Goal: Task Accomplishment & Management: Use online tool/utility

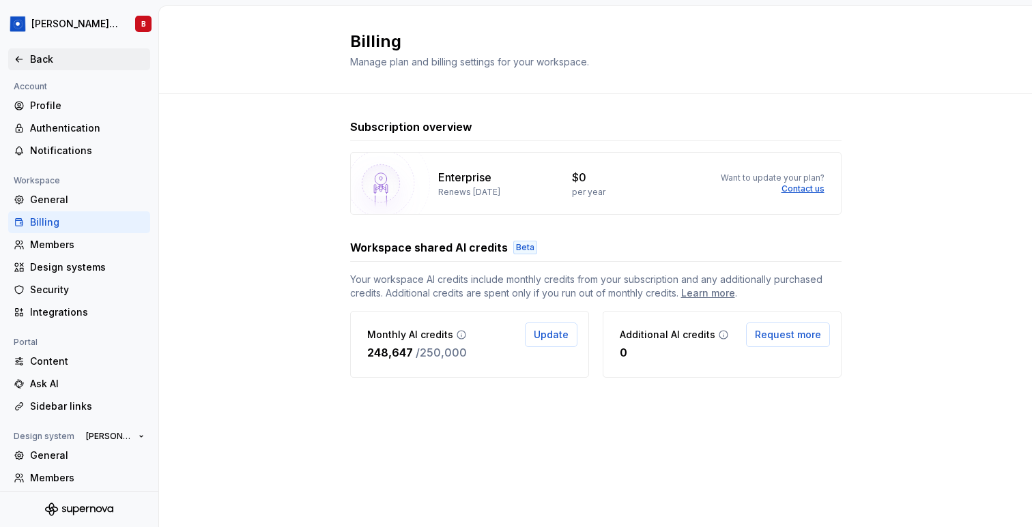
click at [26, 53] on div "Back" at bounding box center [79, 60] width 131 height 14
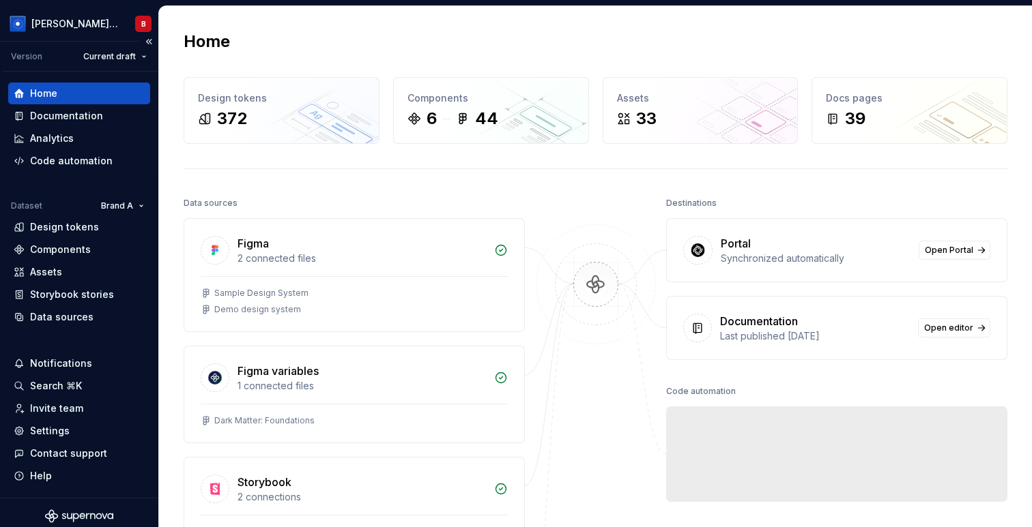
click at [50, 99] on div "Home" at bounding box center [43, 94] width 27 height 14
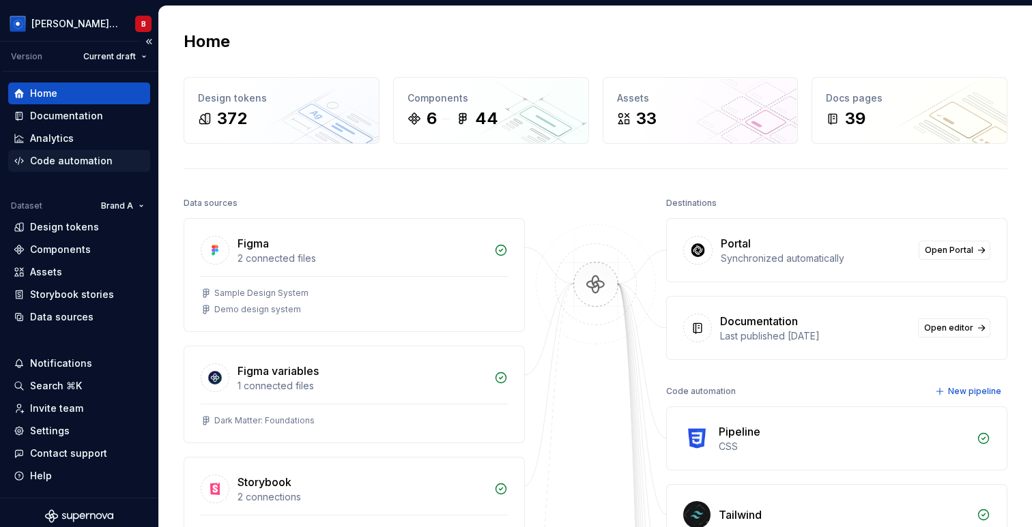
click at [72, 158] on div "Code automation" at bounding box center [71, 161] width 83 height 14
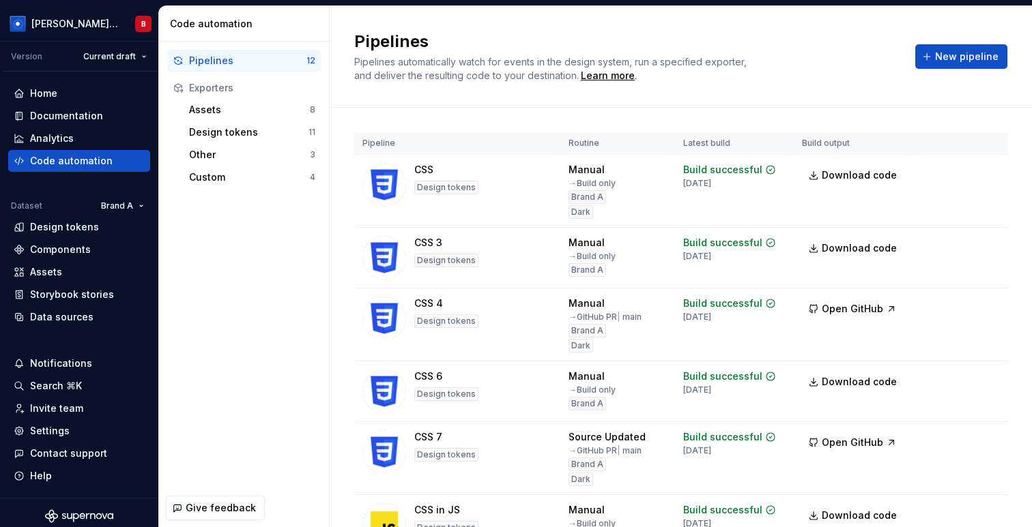
click at [175, 386] on div "Pipelines 12 Exporters Assets 8 Design tokens 11 Other 3 Custom 4" at bounding box center [244, 266] width 170 height 448
click at [70, 424] on div "Settings" at bounding box center [79, 431] width 131 height 14
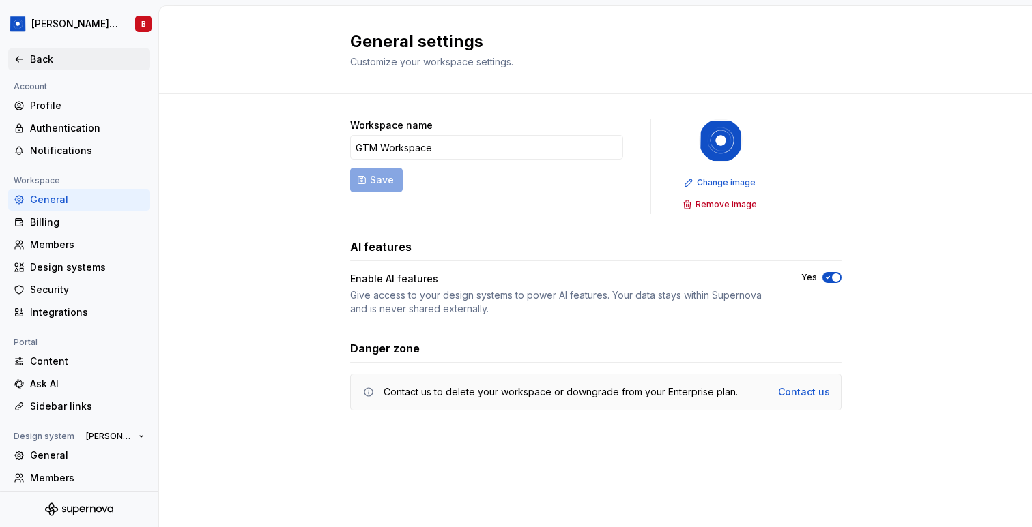
click at [26, 50] on div "Back" at bounding box center [79, 59] width 142 height 22
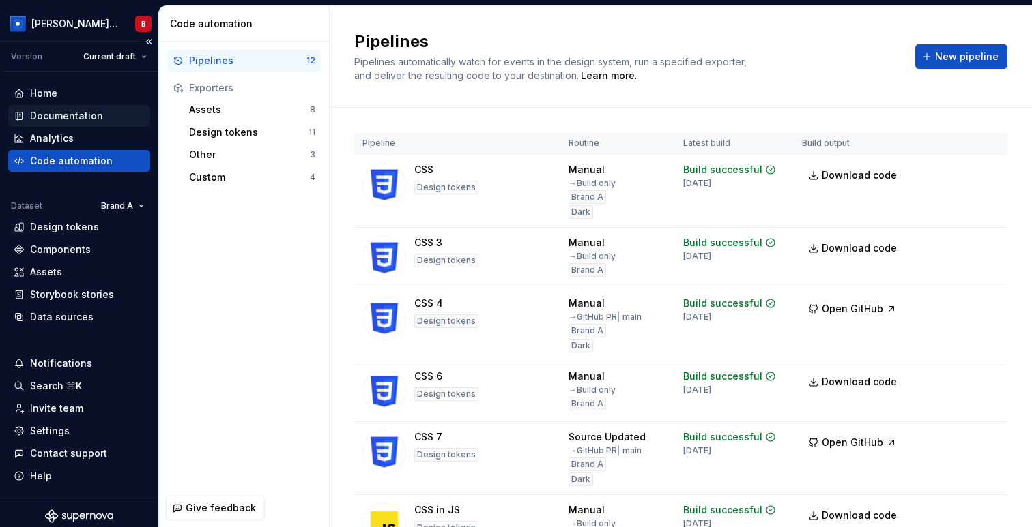
click at [73, 117] on div "Documentation" at bounding box center [66, 116] width 73 height 14
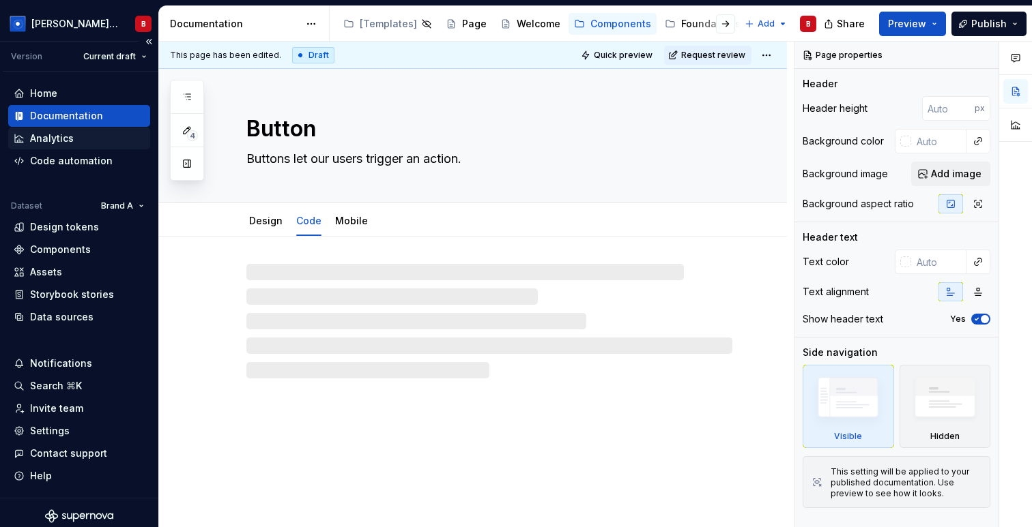
type textarea "*"
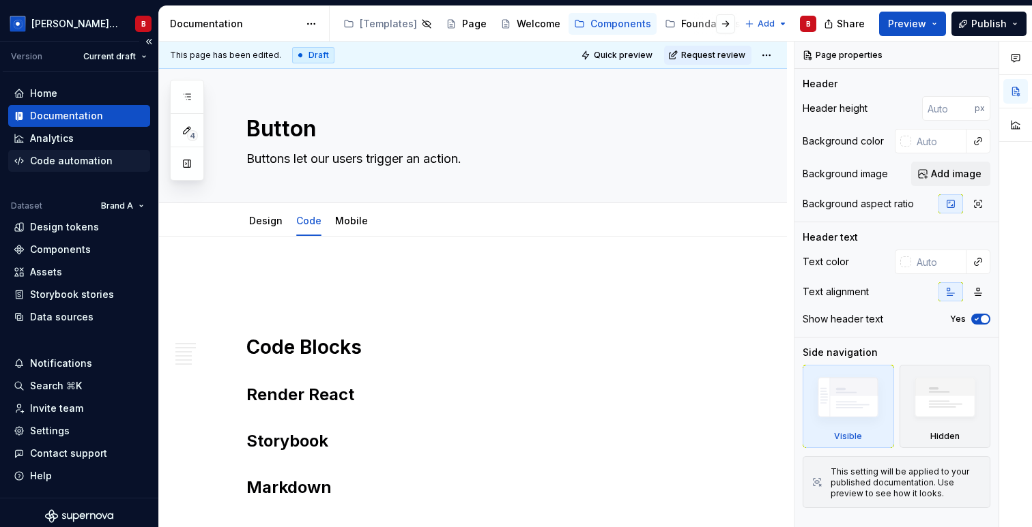
click at [38, 158] on div "Code automation" at bounding box center [71, 161] width 83 height 14
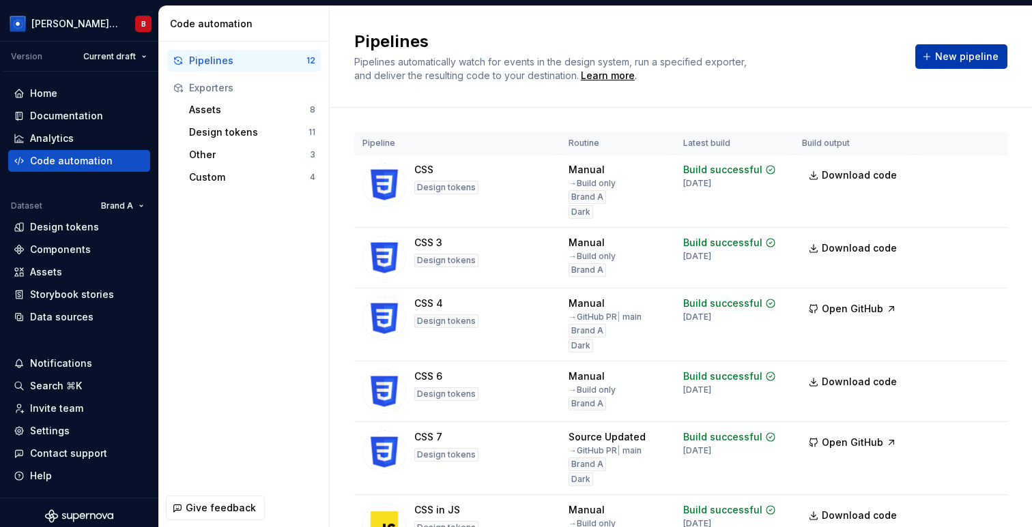
click at [985, 61] on span "New pipeline" at bounding box center [966, 57] width 63 height 14
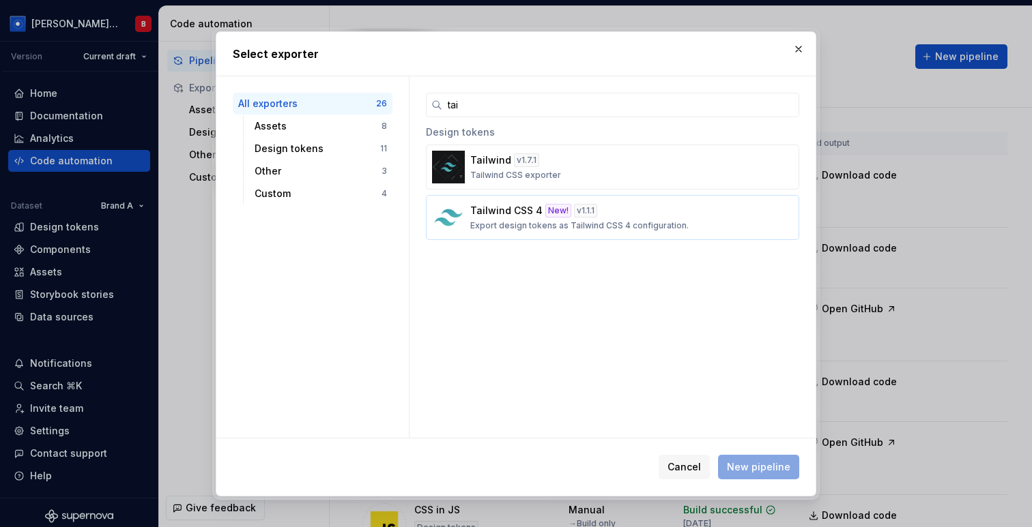
type input "tai"
click at [600, 214] on div "Tailwind CSS 4 New! v 1.1.1 Export design tokens as Tailwind CSS 4 configuratio…" at bounding box center [608, 217] width 276 height 27
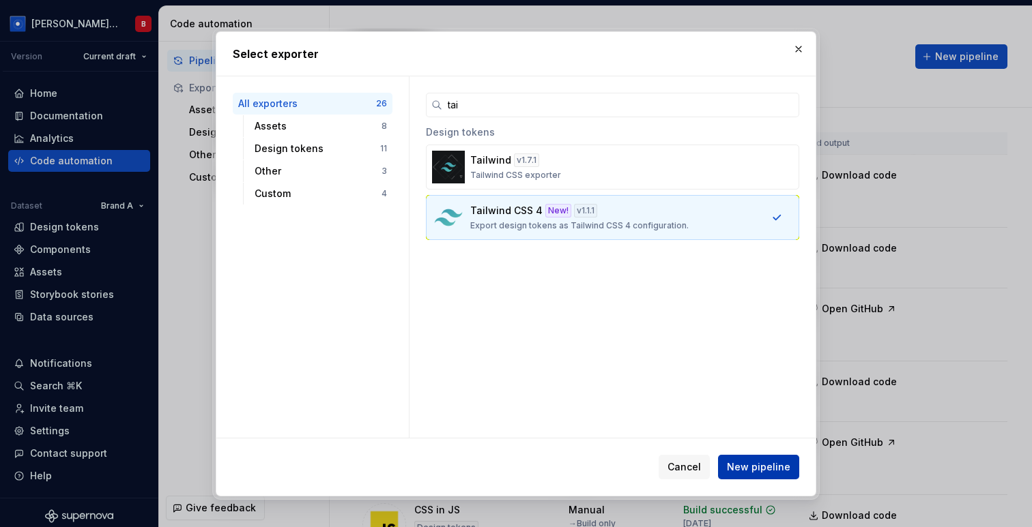
click at [763, 467] on span "New pipeline" at bounding box center [758, 468] width 63 height 14
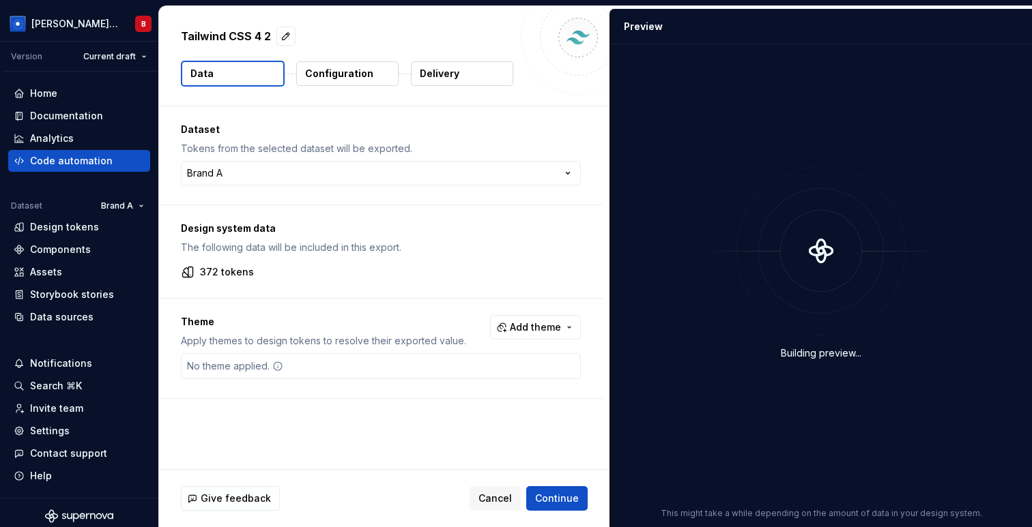
click at [352, 74] on p "Configuration" at bounding box center [339, 74] width 68 height 14
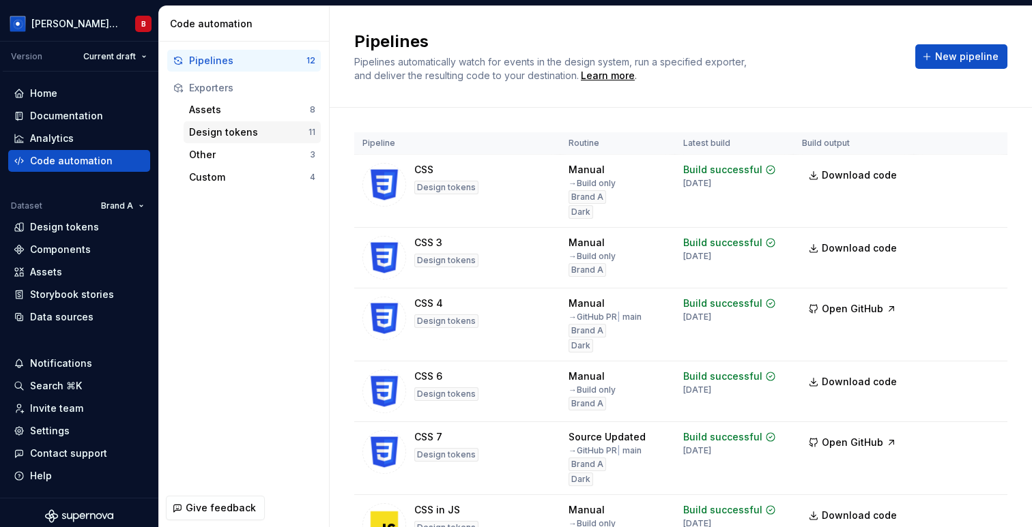
click at [229, 134] on div "Design tokens" at bounding box center [248, 133] width 119 height 14
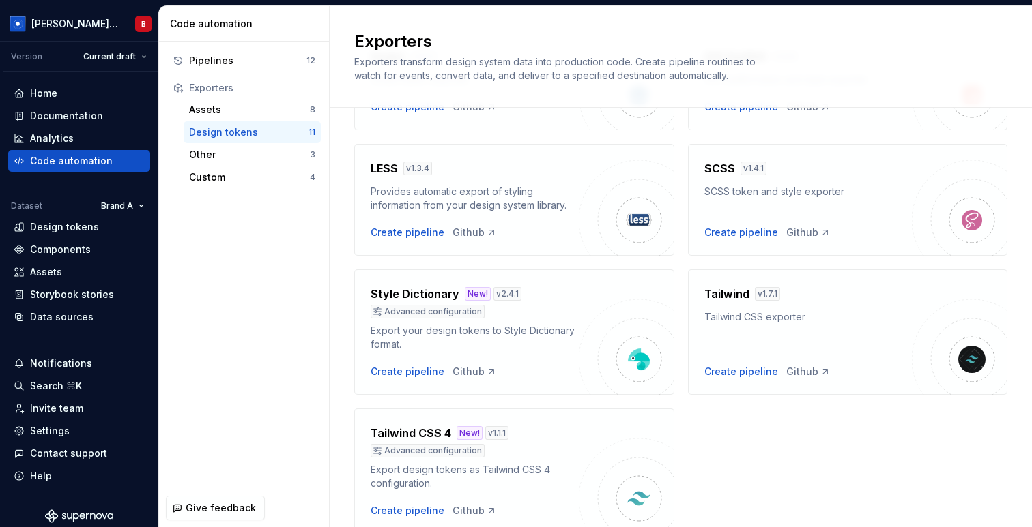
scroll to position [470, 0]
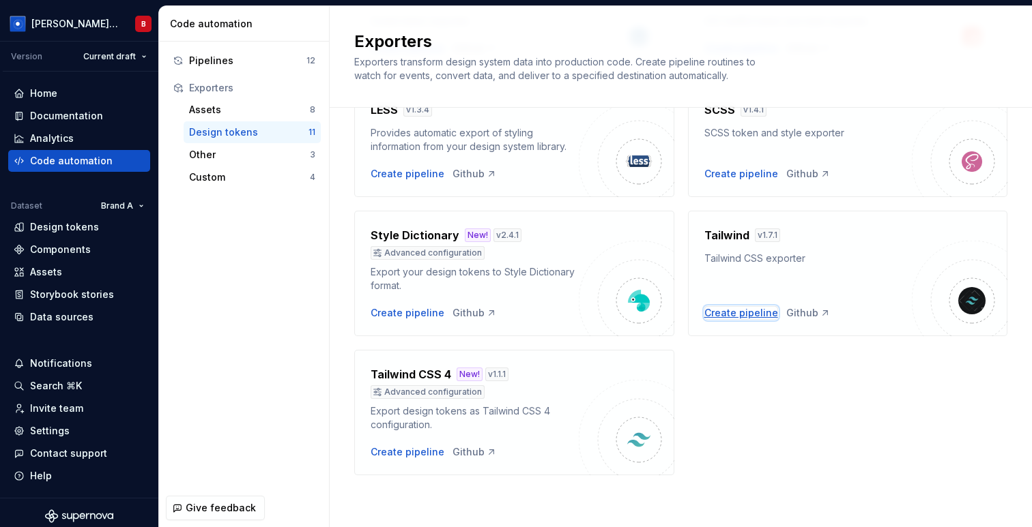
click at [727, 317] on div "Create pipeline" at bounding box center [741, 313] width 74 height 14
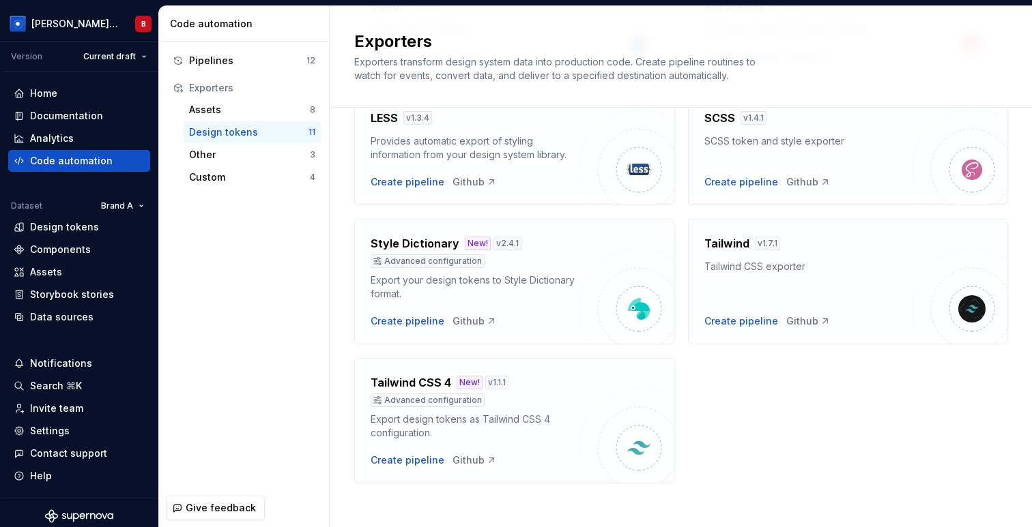
scroll to position [427, 0]
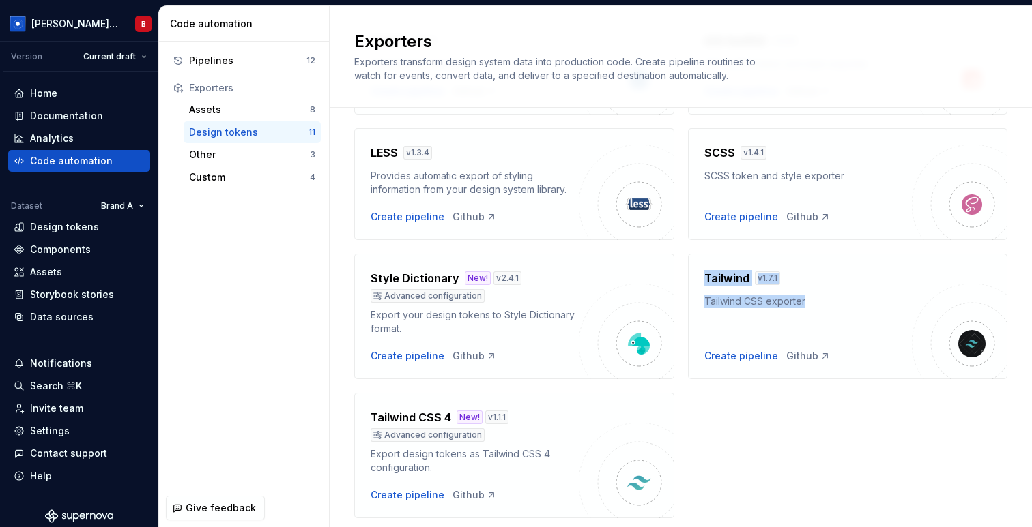
drag, startPoint x: 704, startPoint y: 275, endPoint x: 820, endPoint y: 309, distance: 120.9
click at [820, 309] on div "Tailwind v 1.7.1 Tailwind CSS exporter Create pipeline Github" at bounding box center [808, 316] width 208 height 93
drag, startPoint x: 457, startPoint y: 416, endPoint x: 478, endPoint y: 416, distance: 21.8
click at [478, 416] on div "New!" at bounding box center [470, 418] width 26 height 14
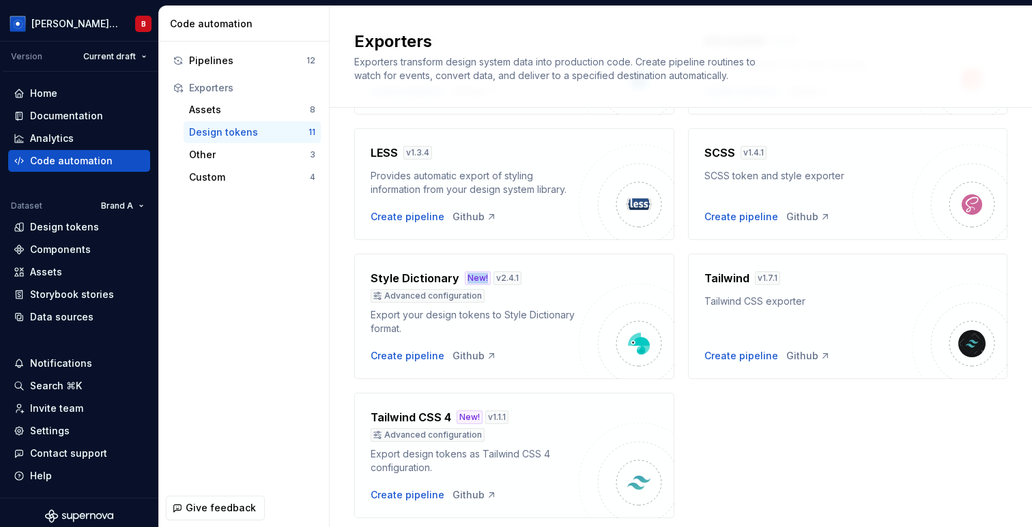
drag, startPoint x: 465, startPoint y: 277, endPoint x: 486, endPoint y: 277, distance: 21.2
click at [486, 277] on div "New! v 2.4.1" at bounding box center [493, 279] width 57 height 14
click at [442, 389] on div "Android v 1.5.3 Export design tokens for Android Create pipeline Github CSS New…" at bounding box center [680, 121] width 653 height 794
drag, startPoint x: 368, startPoint y: 411, endPoint x: 479, endPoint y: 411, distance: 111.2
click at [479, 411] on div "Tailwind CSS 4 New! v 1.1.1 Advanced configuration Export design tokens as Tail…" at bounding box center [514, 456] width 320 height 126
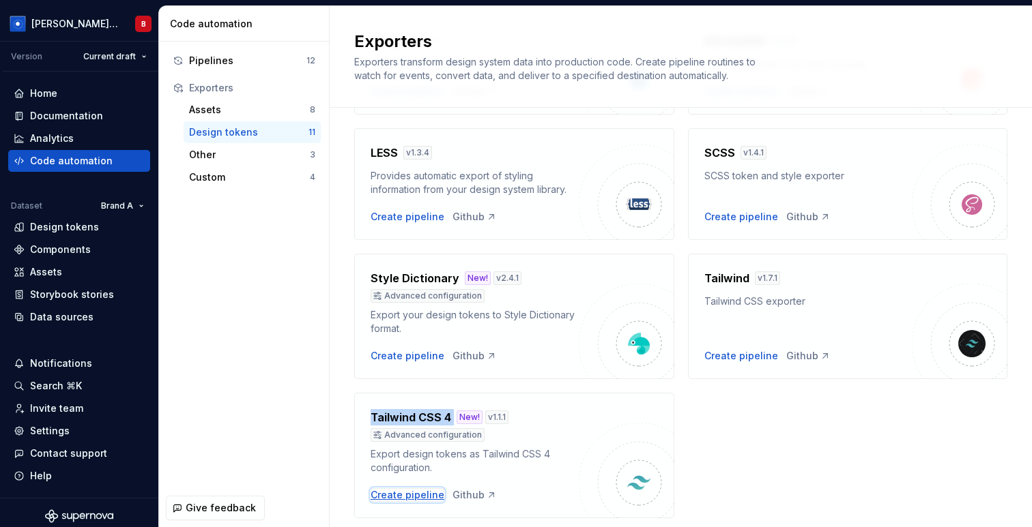
click at [396, 499] on div "Create pipeline" at bounding box center [408, 496] width 74 height 14
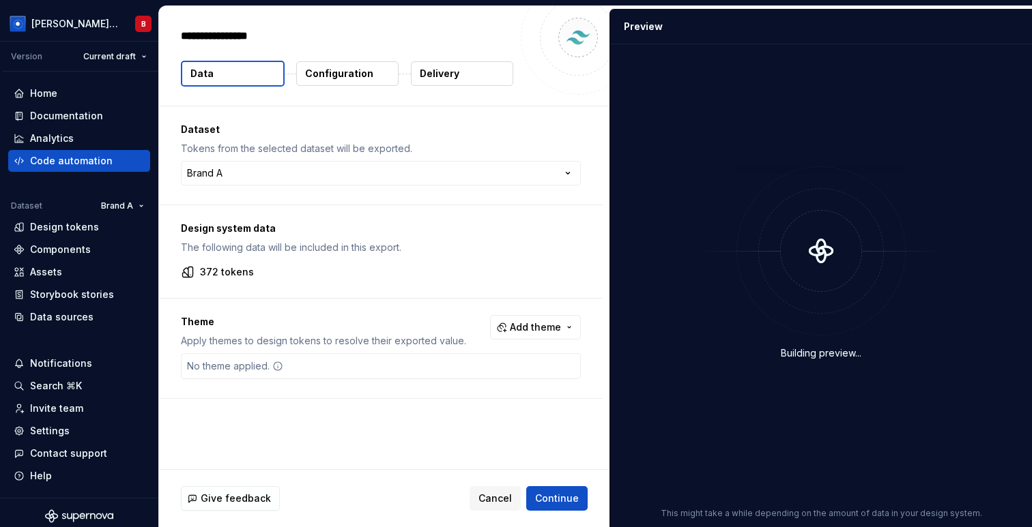
type textarea "*"
click at [322, 74] on p "Configuration" at bounding box center [339, 74] width 68 height 14
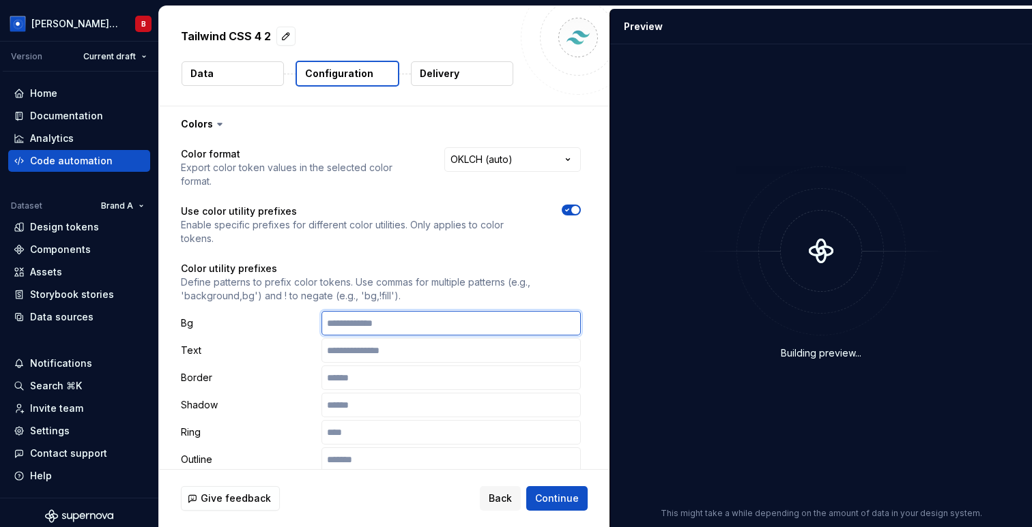
click at [359, 311] on input "text" at bounding box center [450, 323] width 259 height 25
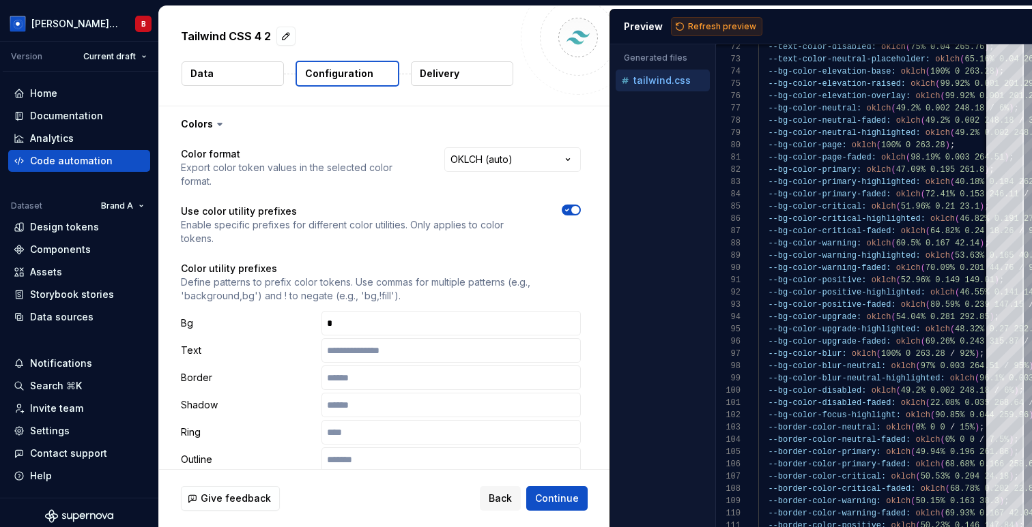
click at [716, 18] on button "Refresh preview" at bounding box center [716, 26] width 91 height 19
type textarea "**********"
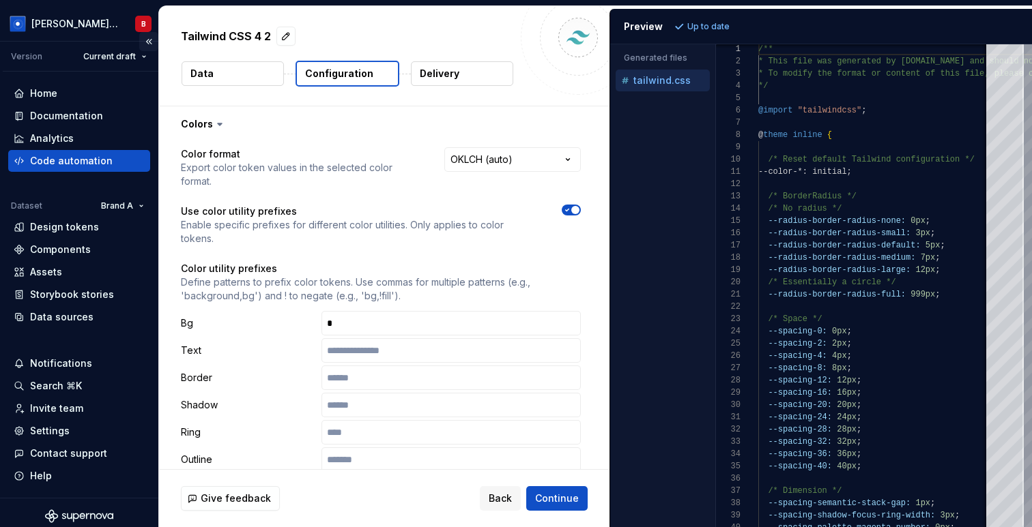
click at [147, 39] on button "Collapse sidebar" at bounding box center [148, 41] width 19 height 19
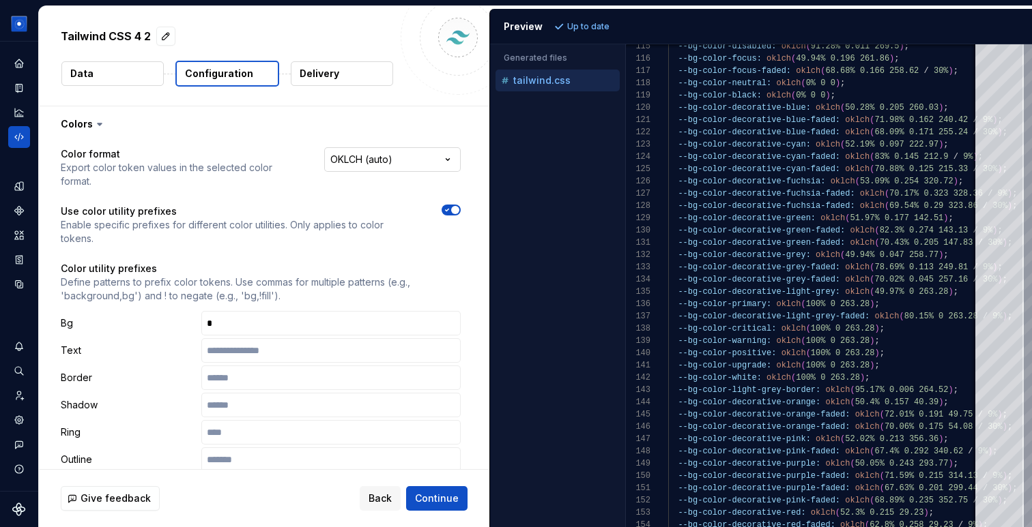
click at [372, 162] on html "**********" at bounding box center [516, 263] width 1032 height 527
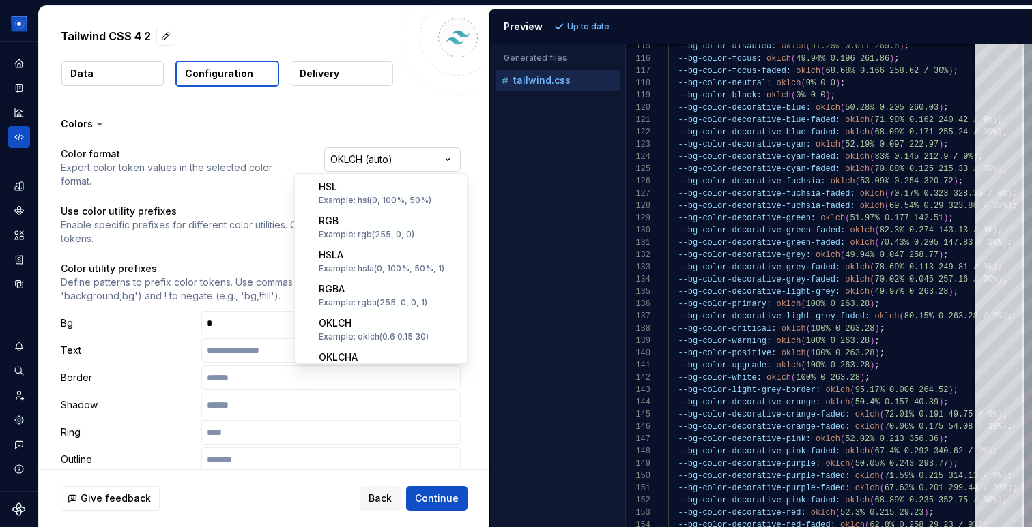
scroll to position [220, 0]
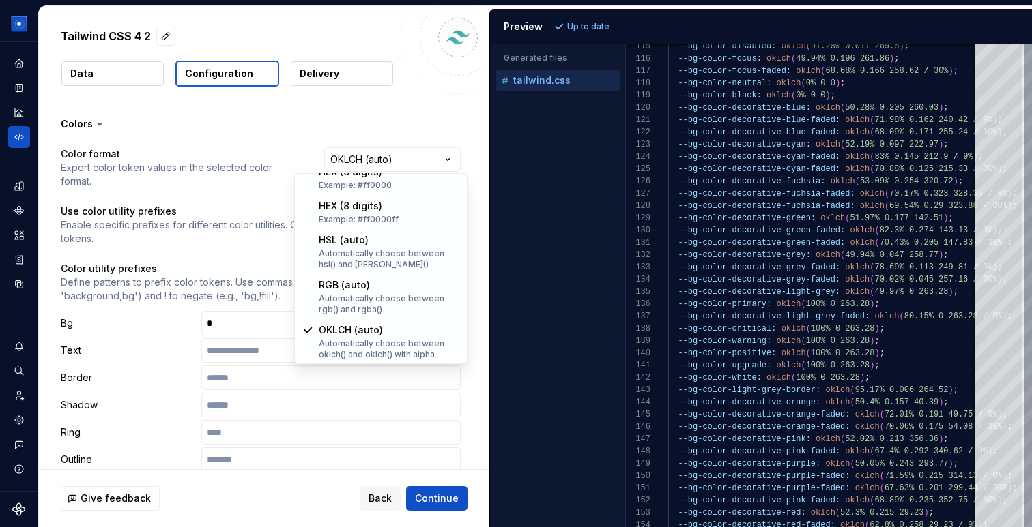
click at [378, 111] on html "**********" at bounding box center [516, 263] width 1032 height 527
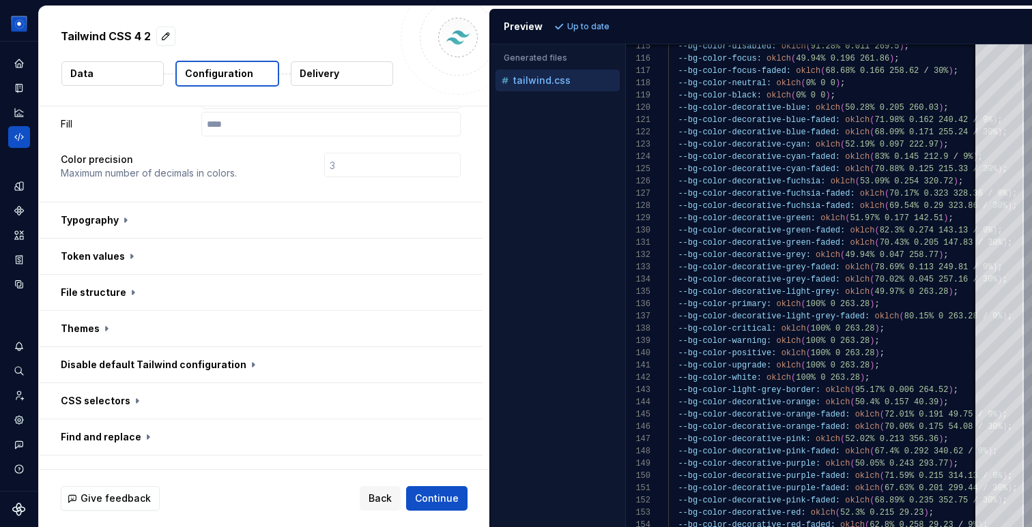
scroll to position [422, 0]
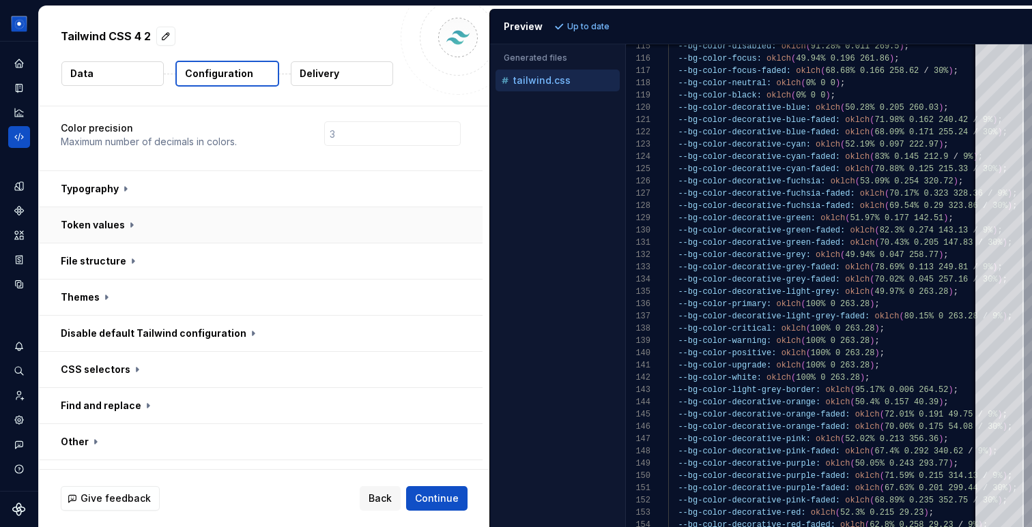
click at [134, 207] on button "button" at bounding box center [261, 224] width 444 height 35
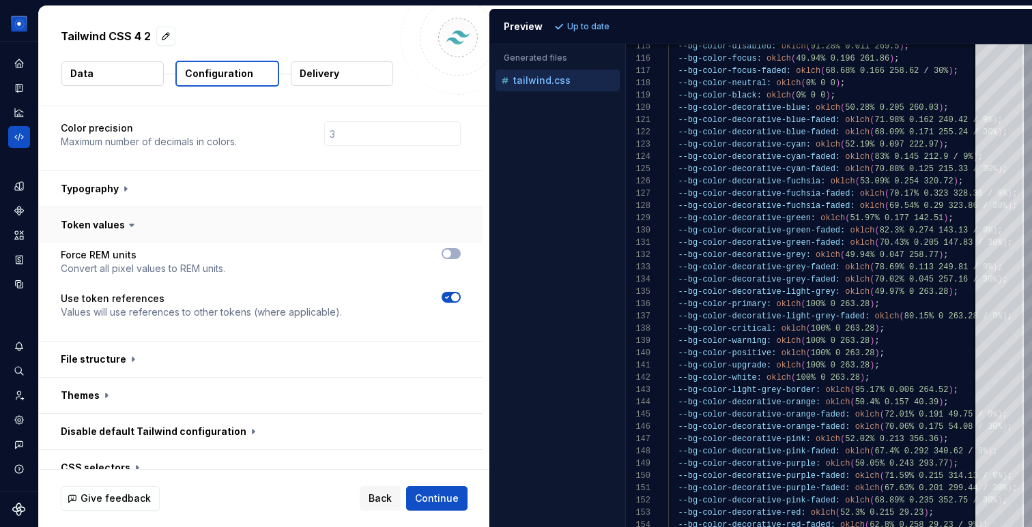
click at [134, 218] on icon at bounding box center [132, 225] width 14 height 14
click at [123, 171] on button "button" at bounding box center [261, 188] width 444 height 35
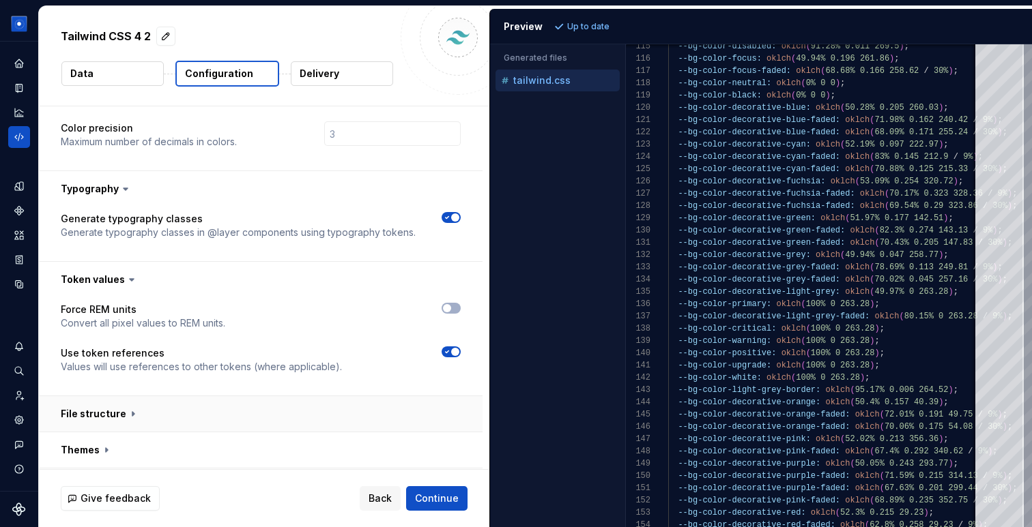
click at [123, 396] on button "button" at bounding box center [261, 413] width 444 height 35
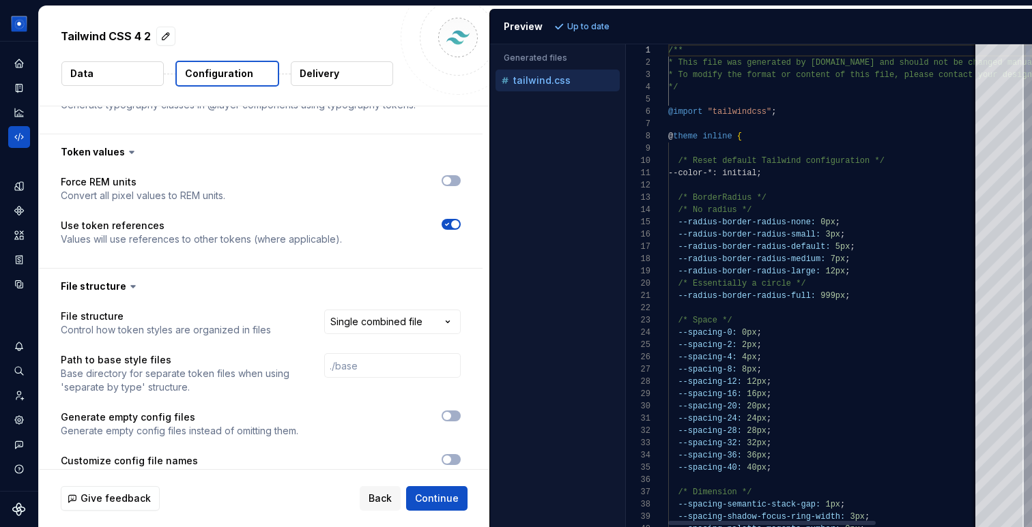
scroll to position [123, 0]
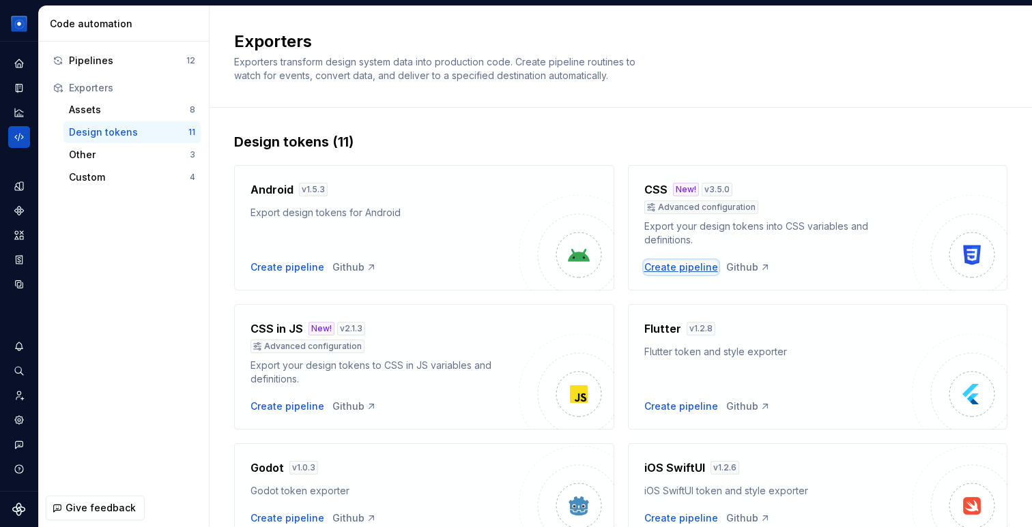
click at [667, 271] on div "Create pipeline" at bounding box center [681, 268] width 74 height 14
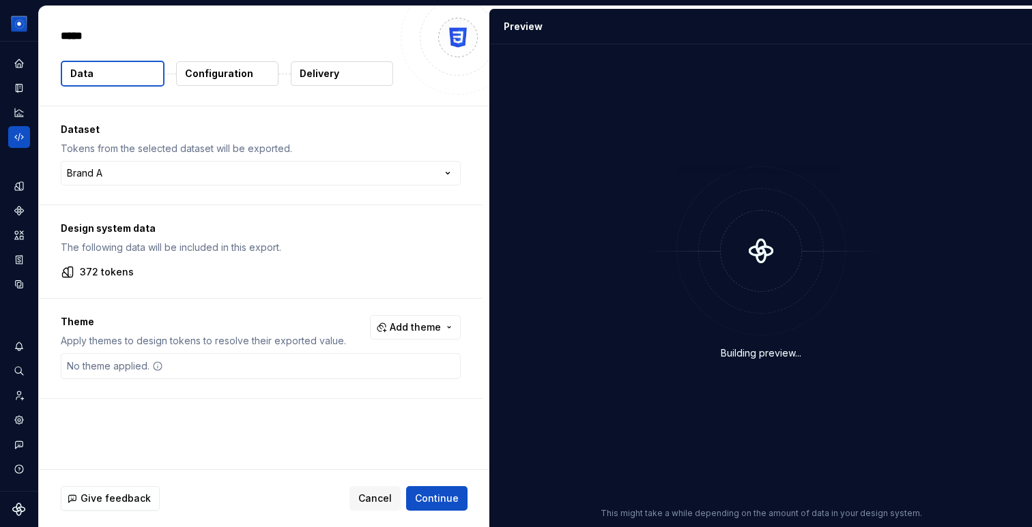
type textarea "*"
click at [209, 73] on p "Configuration" at bounding box center [219, 74] width 68 height 14
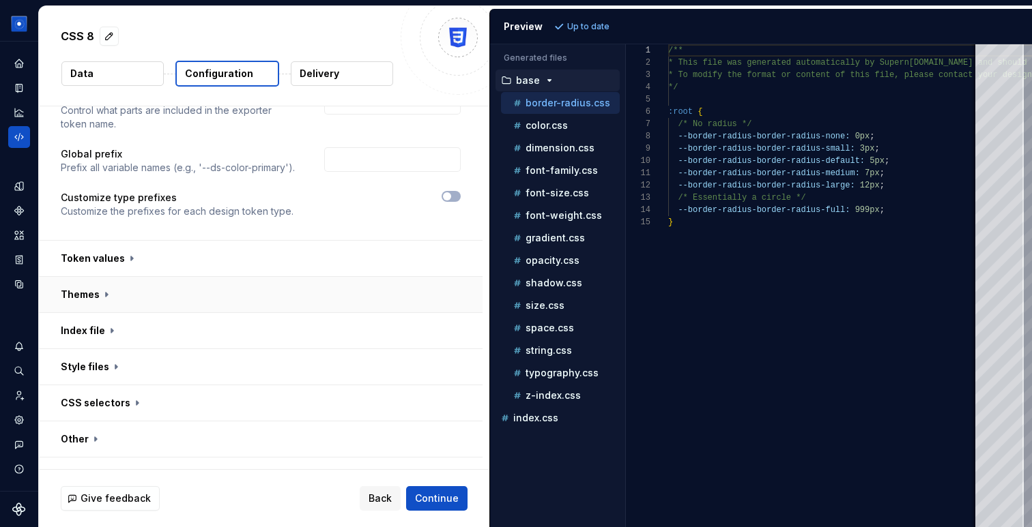
scroll to position [104, 0]
click at [96, 295] on button "button" at bounding box center [261, 291] width 444 height 35
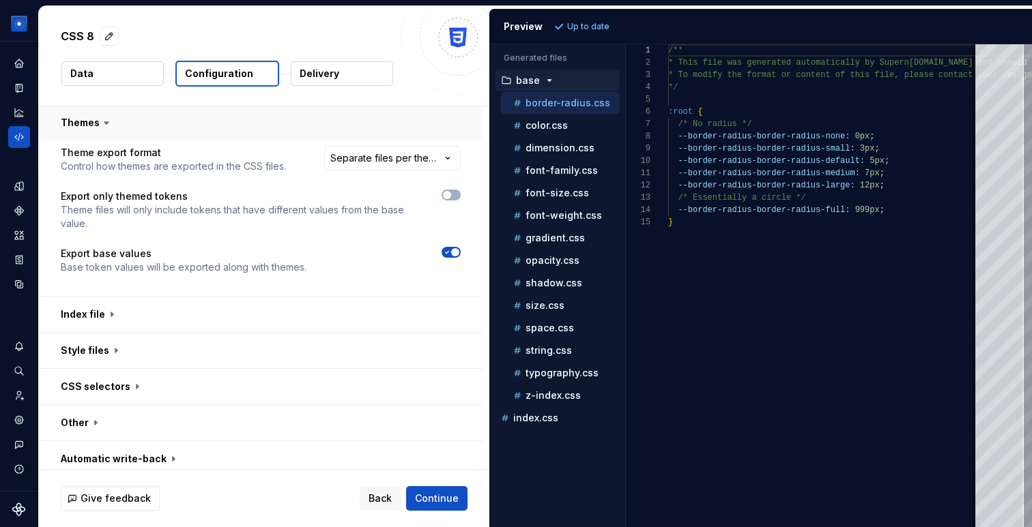
scroll to position [281, 0]
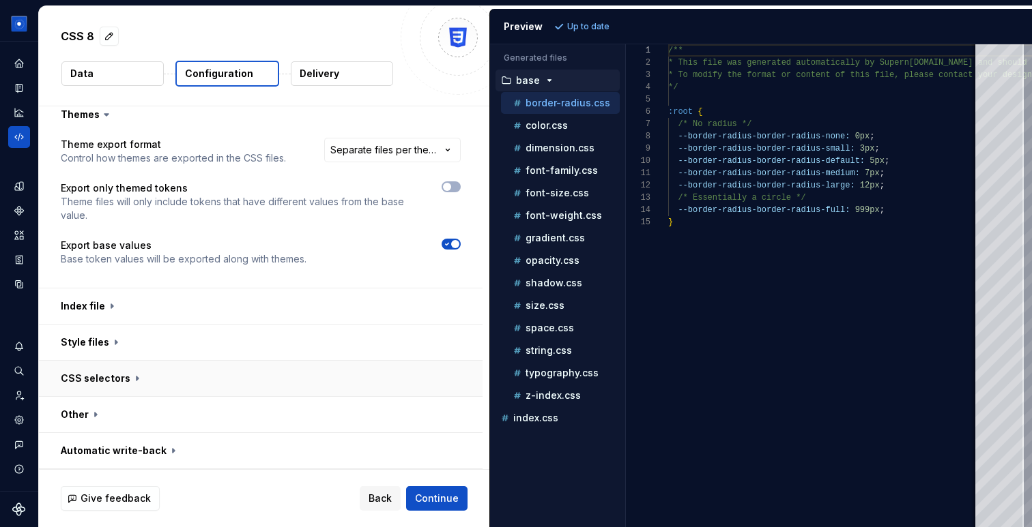
click at [115, 383] on button "button" at bounding box center [261, 378] width 444 height 35
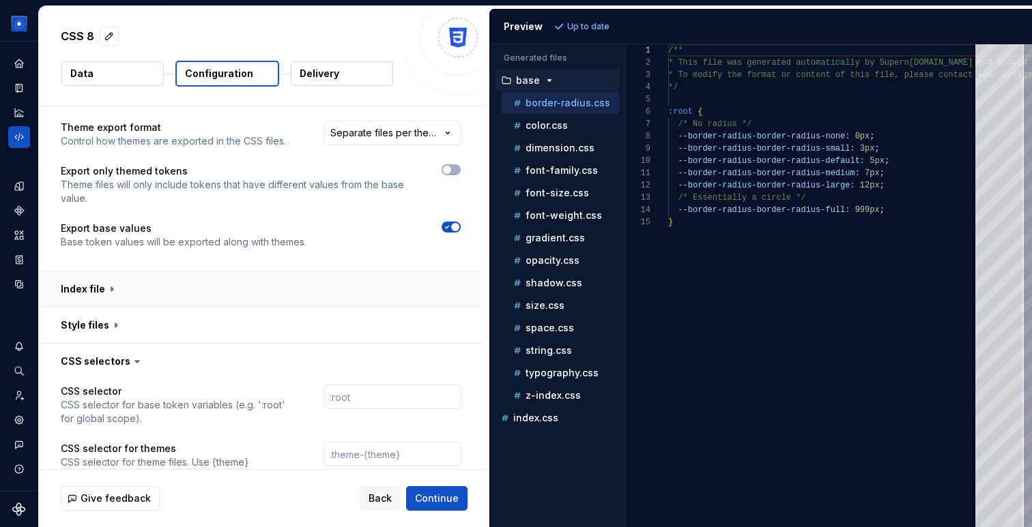
scroll to position [286, 0]
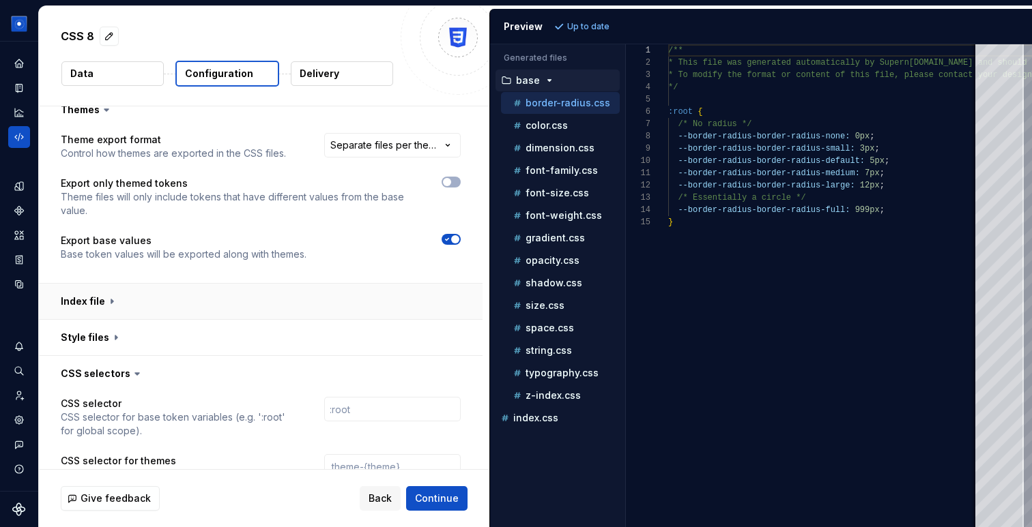
click at [106, 291] on button "button" at bounding box center [261, 301] width 444 height 35
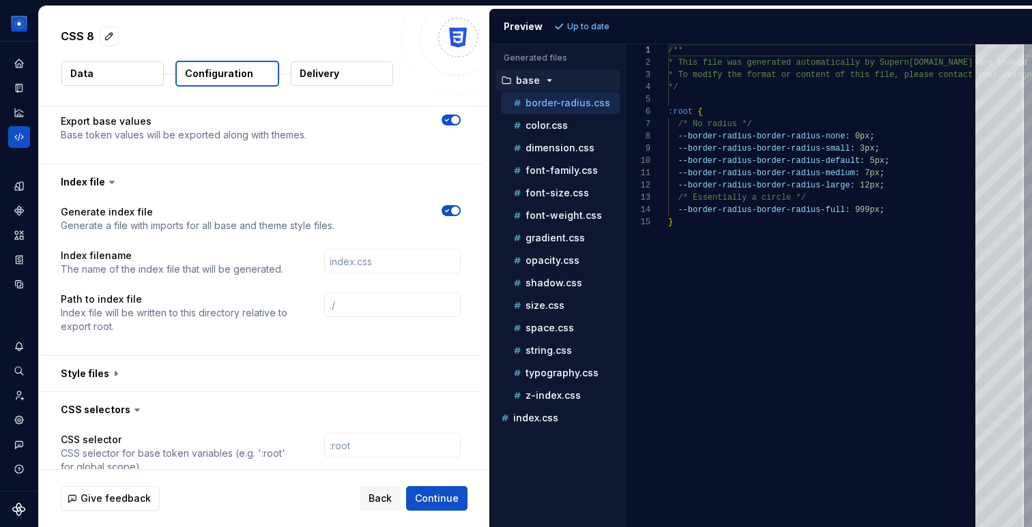
scroll to position [414, 0]
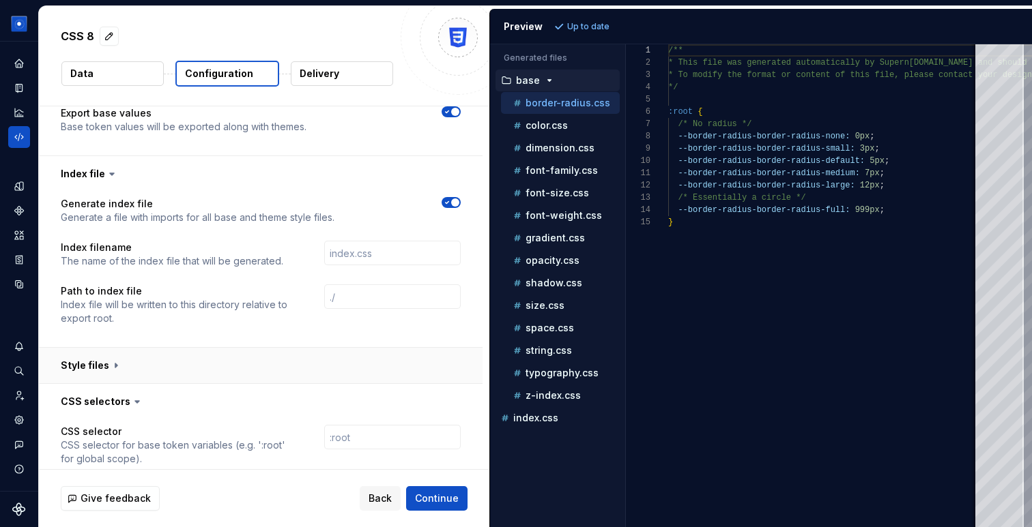
click at [108, 370] on button "button" at bounding box center [261, 365] width 444 height 35
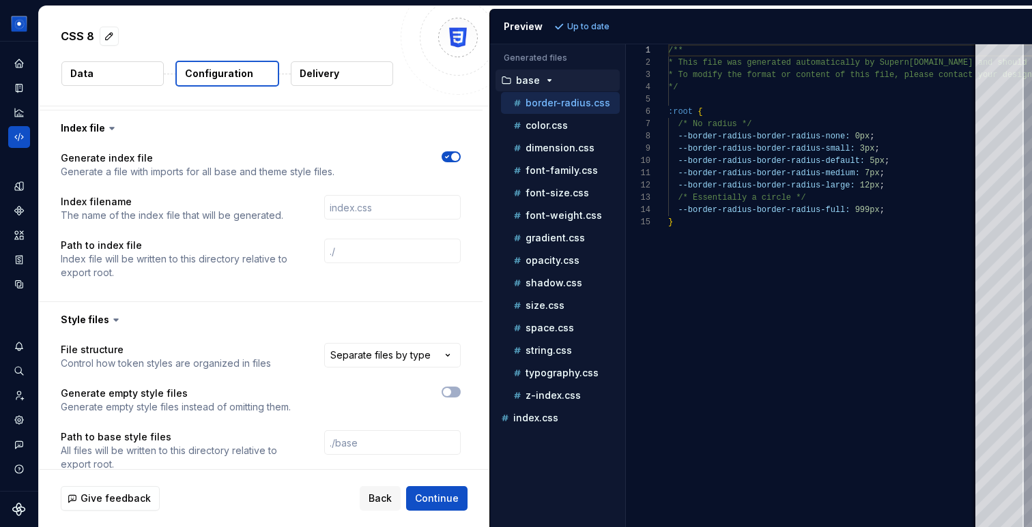
scroll to position [0, 0]
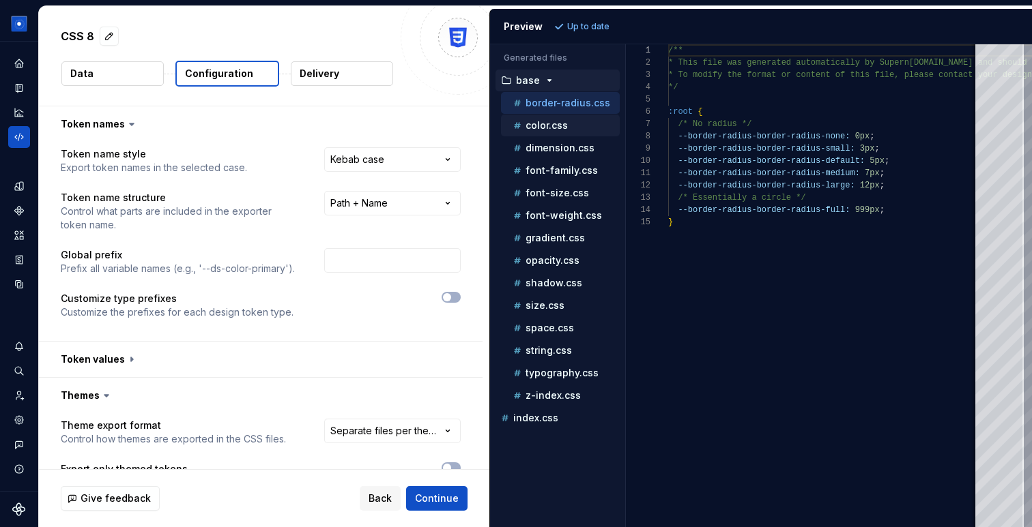
click at [542, 135] on div "color.css" at bounding box center [560, 126] width 119 height 22
click at [541, 124] on p "color.css" at bounding box center [546, 125] width 42 height 11
type textarea "**********"
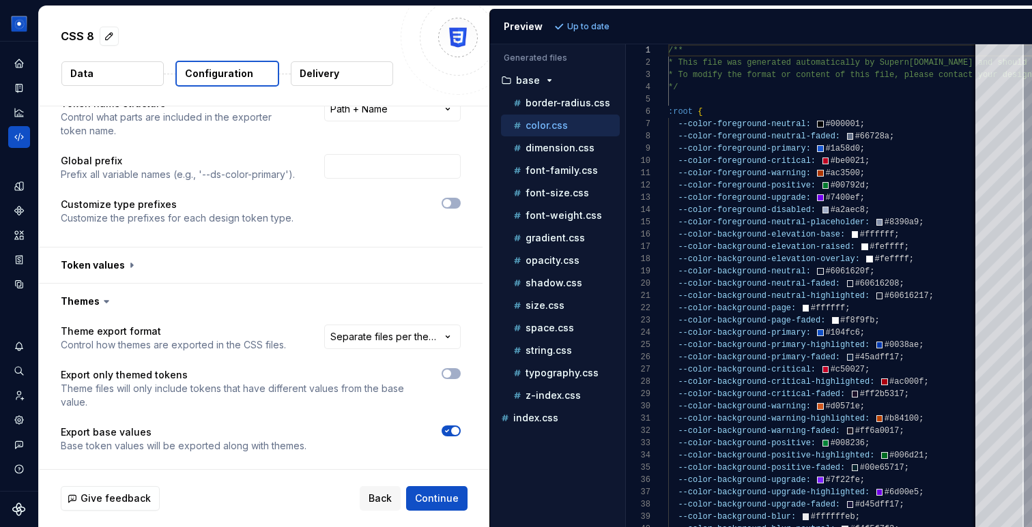
scroll to position [113, 0]
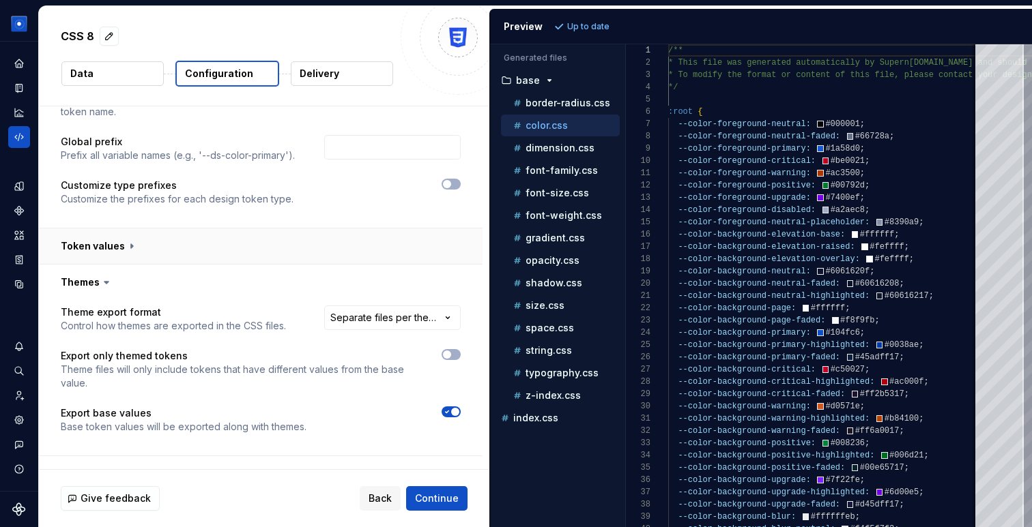
click at [94, 247] on button "button" at bounding box center [261, 246] width 444 height 35
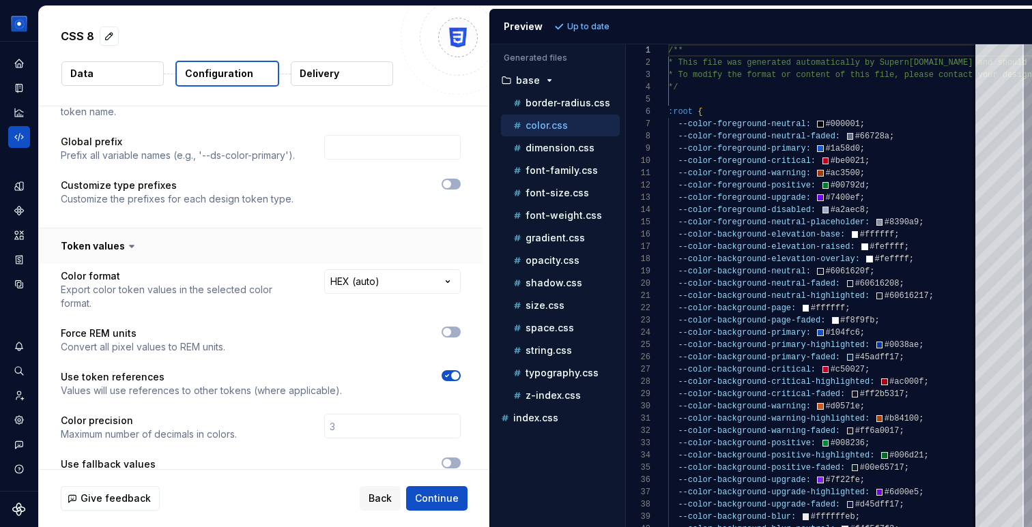
click at [107, 250] on button "button" at bounding box center [261, 246] width 444 height 35
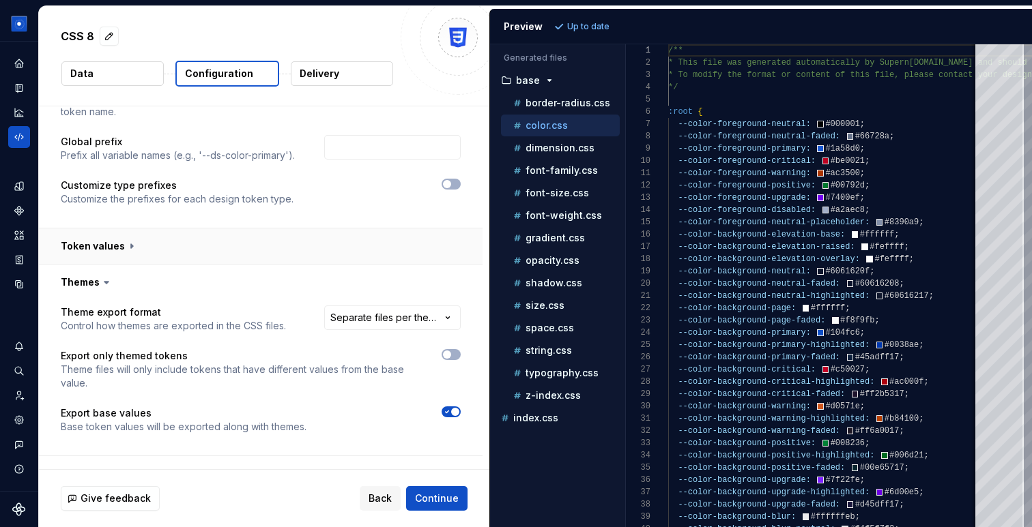
scroll to position [0, 0]
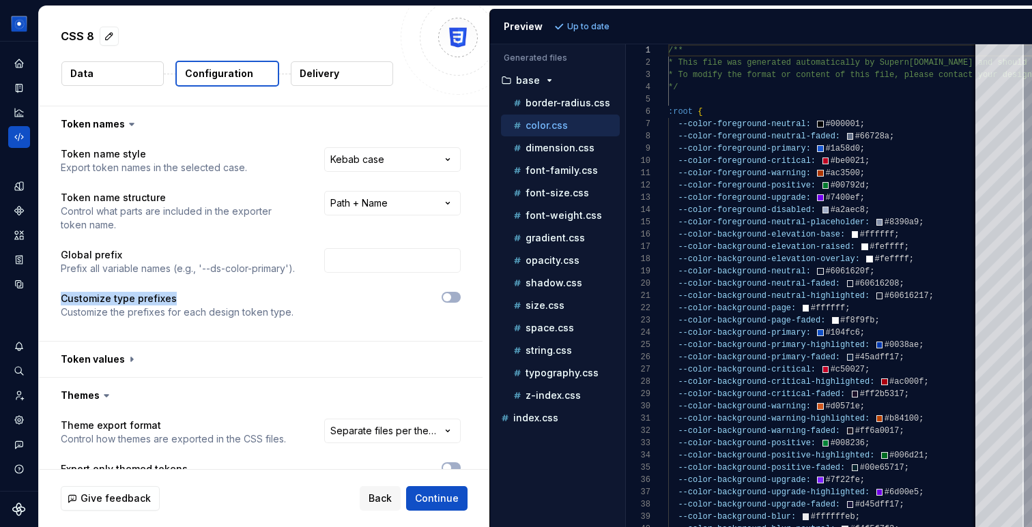
drag, startPoint x: 61, startPoint y: 299, endPoint x: 175, endPoint y: 295, distance: 114.0
click at [175, 295] on p "Customize type prefixes" at bounding box center [177, 299] width 233 height 14
click at [451, 295] on span "button" at bounding box center [447, 297] width 8 height 8
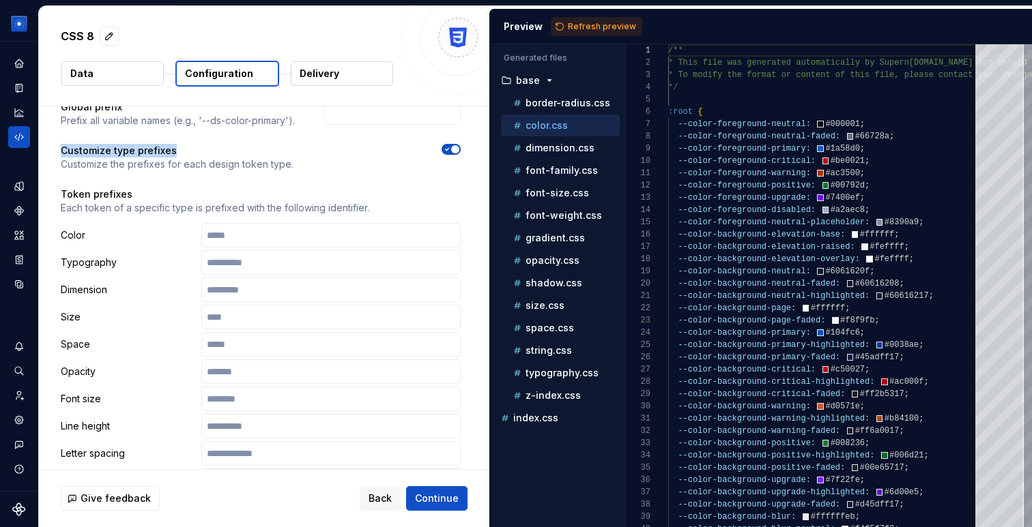
scroll to position [156, 0]
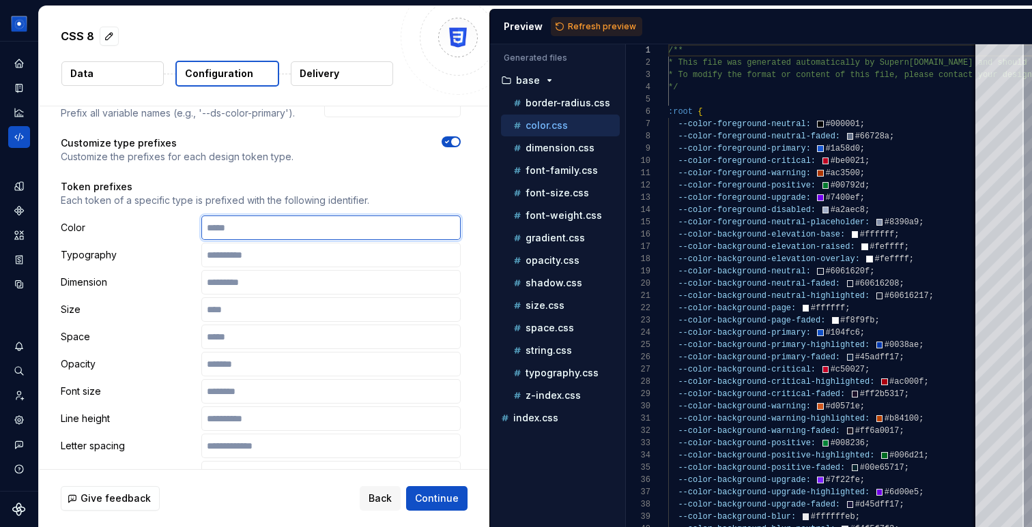
click at [298, 235] on input "text" at bounding box center [330, 228] width 259 height 25
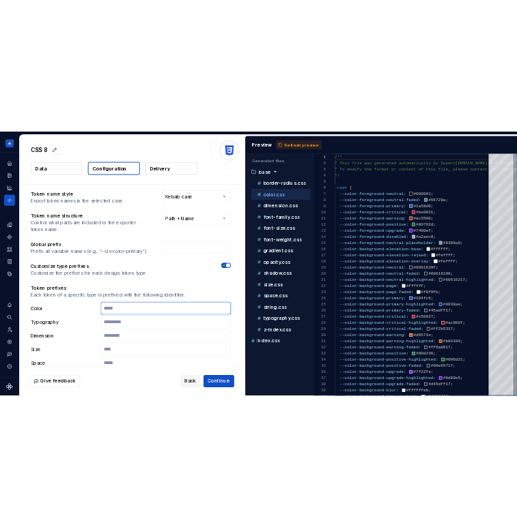
scroll to position [0, 0]
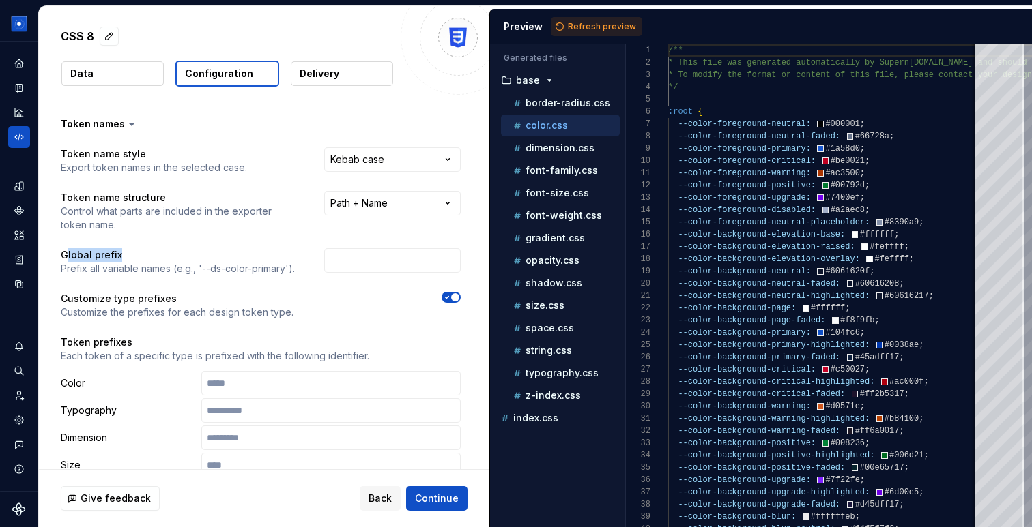
drag, startPoint x: 65, startPoint y: 256, endPoint x: 130, endPoint y: 252, distance: 64.9
click at [130, 252] on p "Global prefix" at bounding box center [178, 255] width 234 height 14
click at [372, 265] on input "text" at bounding box center [392, 260] width 136 height 25
click at [15, 59] on icon "Home" at bounding box center [19, 63] width 12 height 12
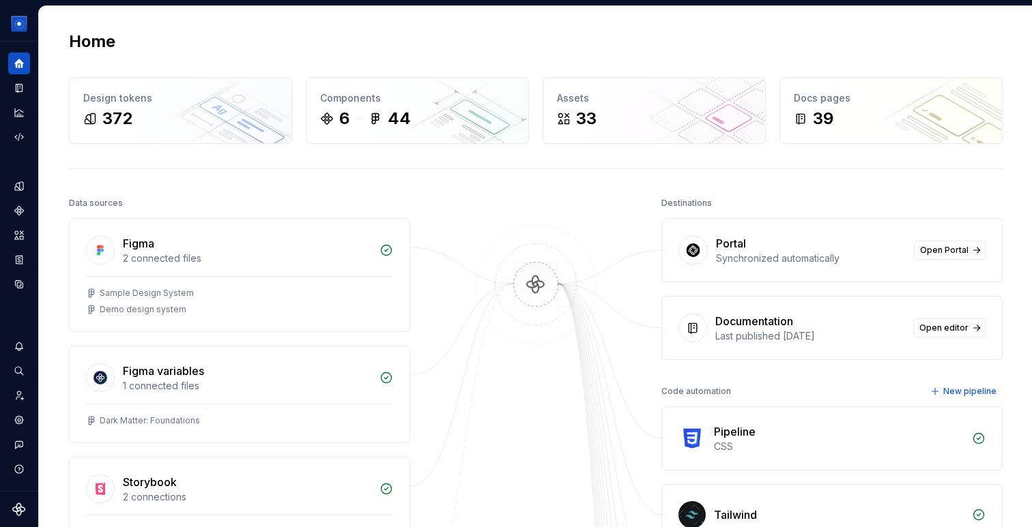
click at [479, 42] on div "Home" at bounding box center [536, 42] width 934 height 22
